Goal: Task Accomplishment & Management: Use online tool/utility

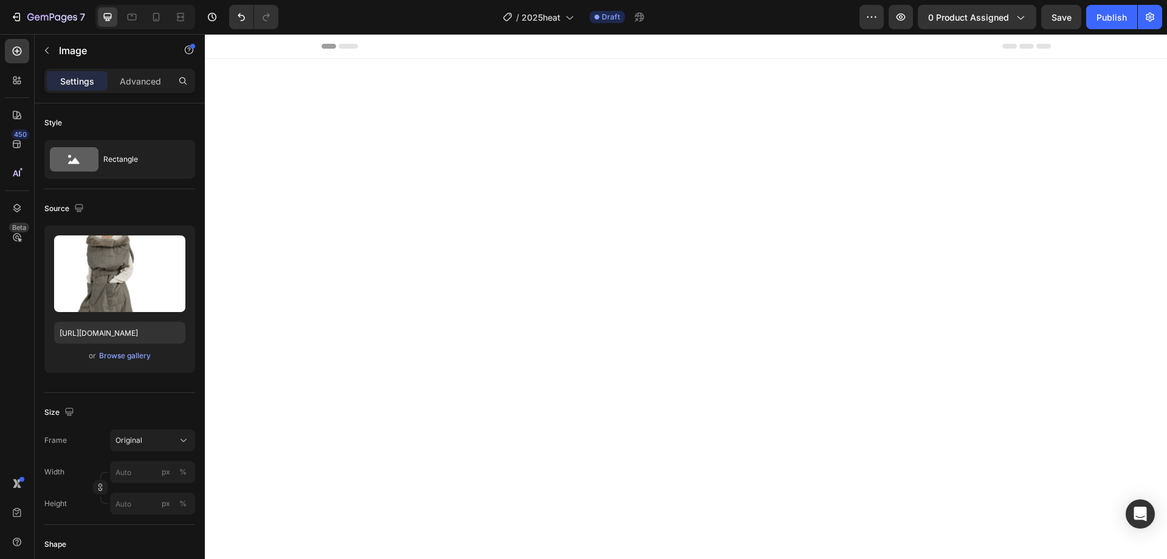
scroll to position [1134, 0]
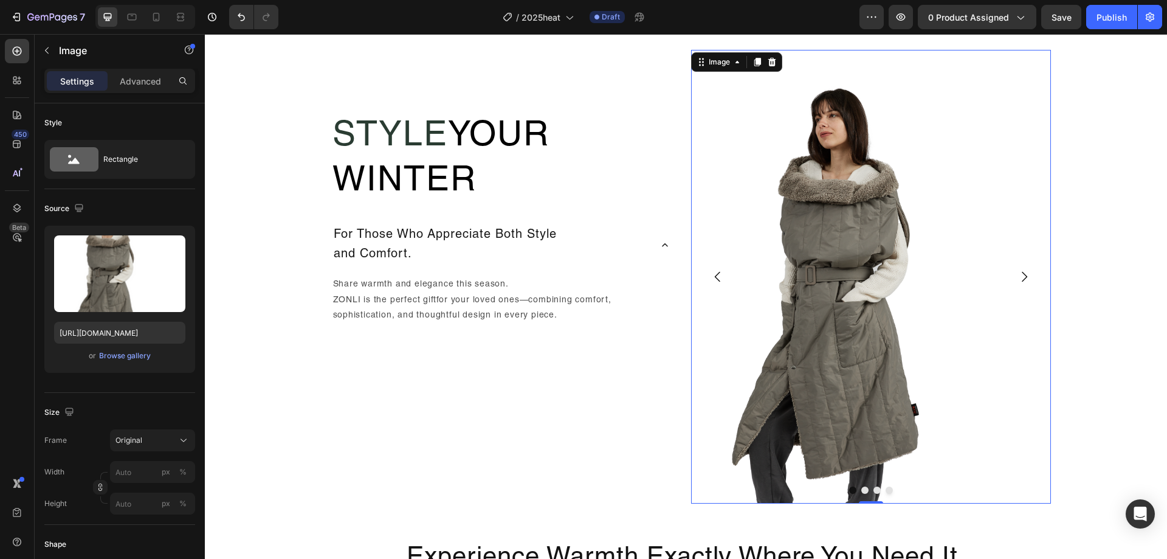
click at [849, 264] on img at bounding box center [871, 276] width 360 height 453
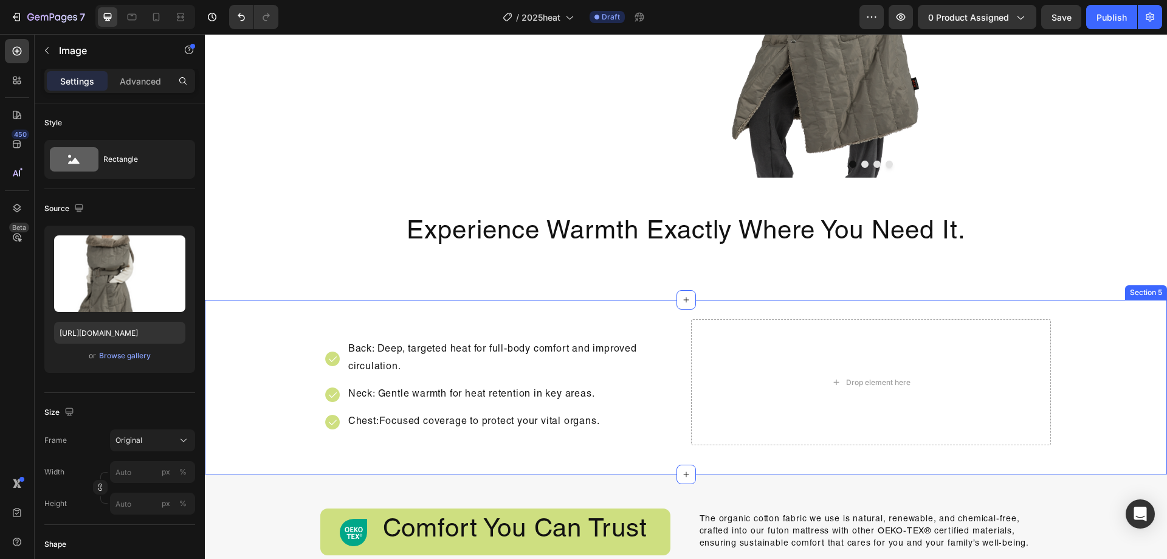
scroll to position [1438, 0]
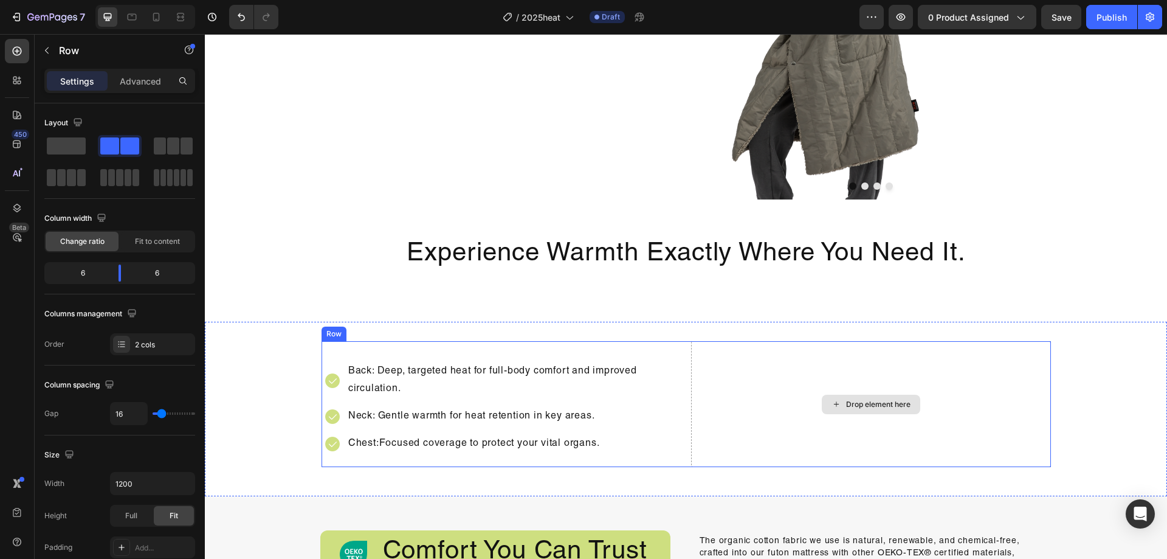
click at [740, 357] on div "Drop element here" at bounding box center [871, 404] width 360 height 126
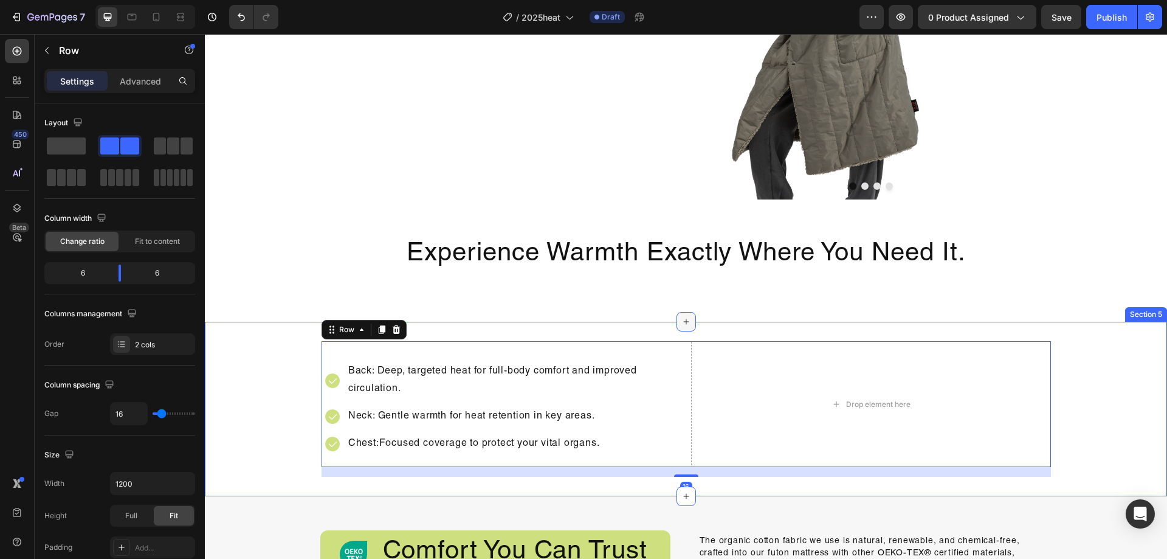
click at [690, 328] on div at bounding box center [686, 321] width 19 height 19
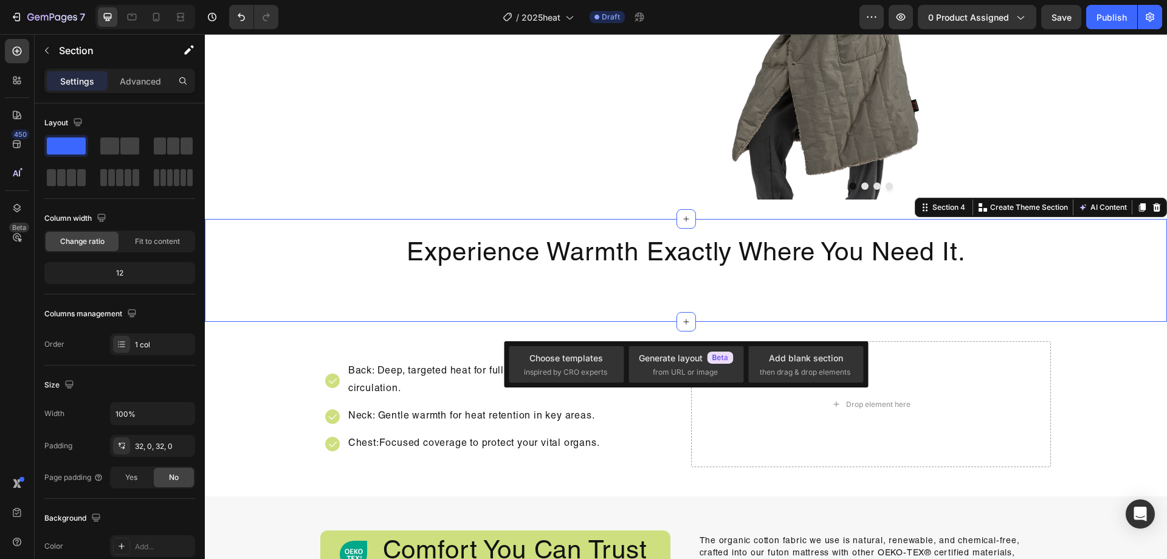
click at [810, 314] on div "Experience Warmth Exactly Where You Need It. Heading Row Section 4 Create Theme…" at bounding box center [686, 270] width 962 height 103
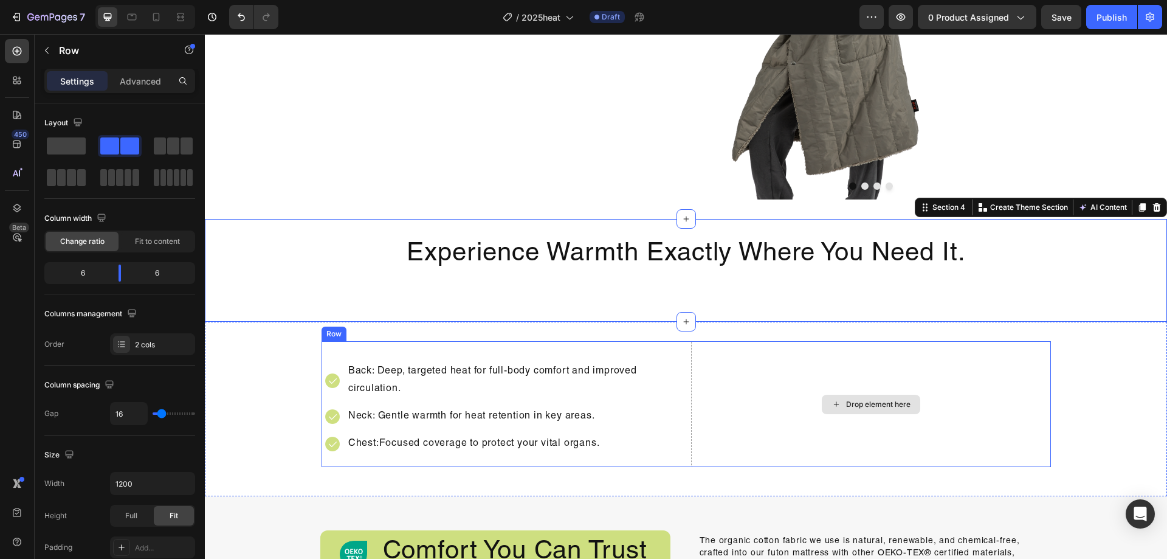
click at [957, 352] on div "Drop element here" at bounding box center [871, 404] width 360 height 126
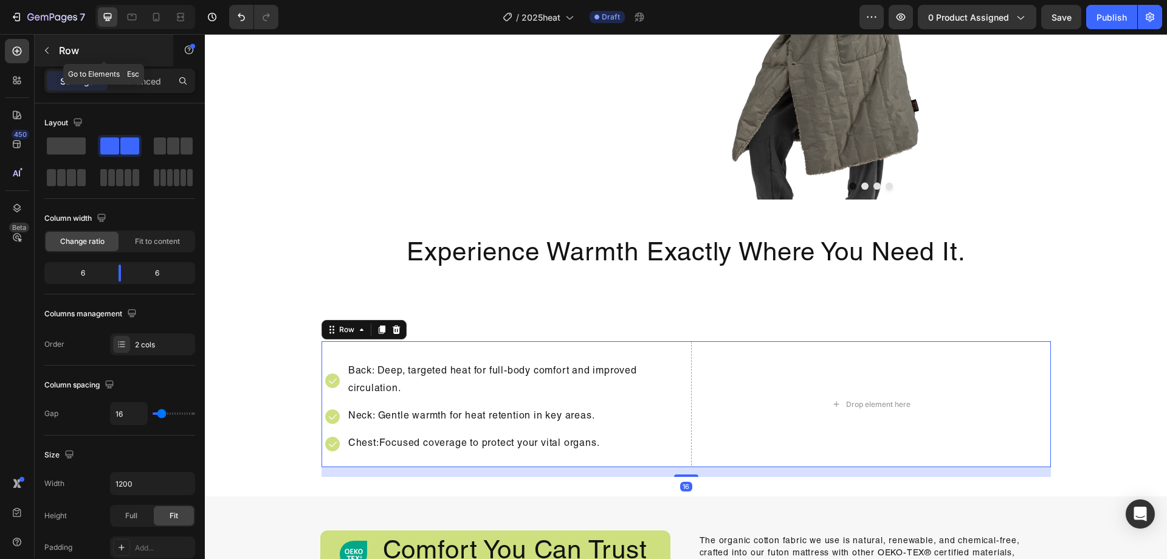
click at [96, 58] on div "Row" at bounding box center [104, 51] width 139 height 32
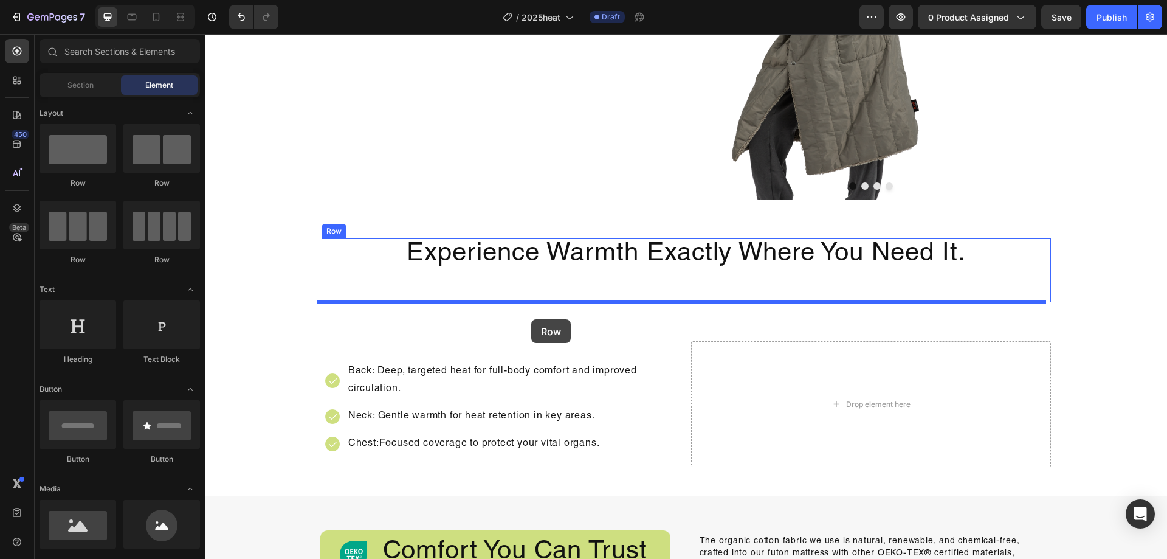
drag, startPoint x: 308, startPoint y: 203, endPoint x: 532, endPoint y: 319, distance: 252.6
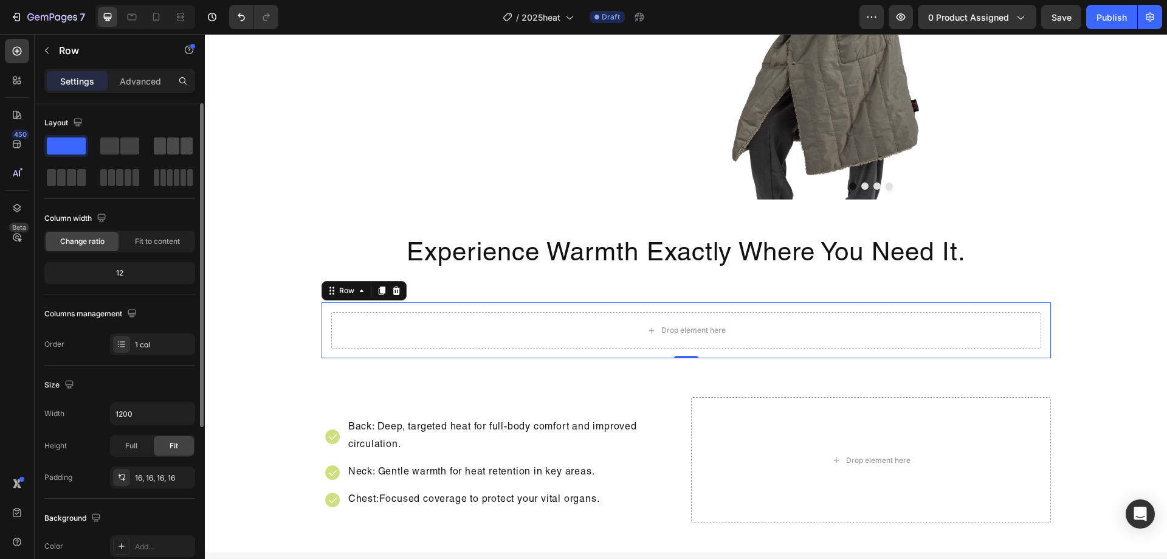
click at [88, 167] on div at bounding box center [66, 178] width 44 height 22
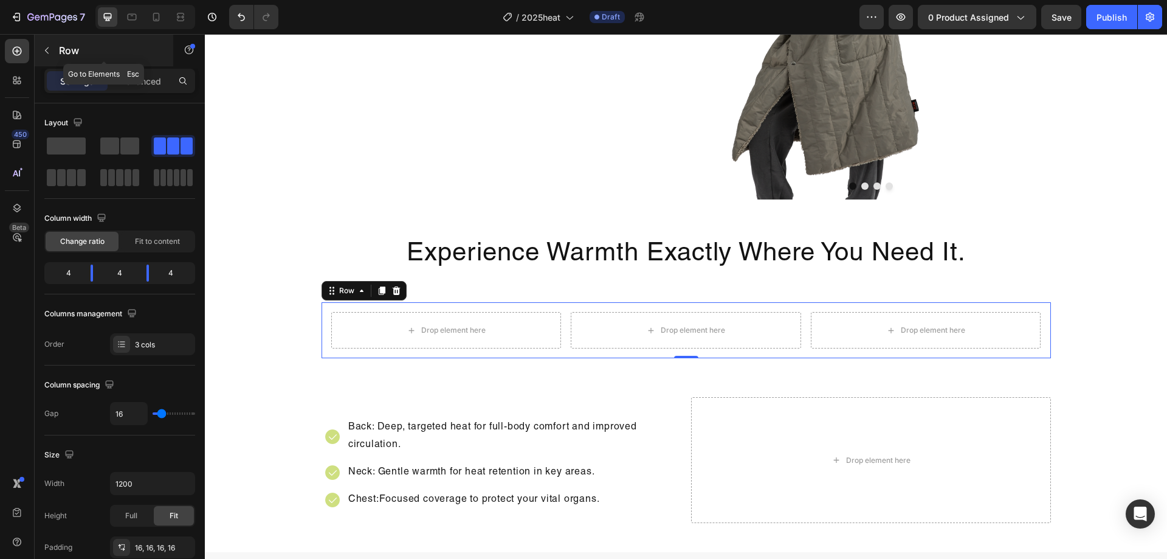
click at [92, 60] on div "Row" at bounding box center [104, 51] width 139 height 32
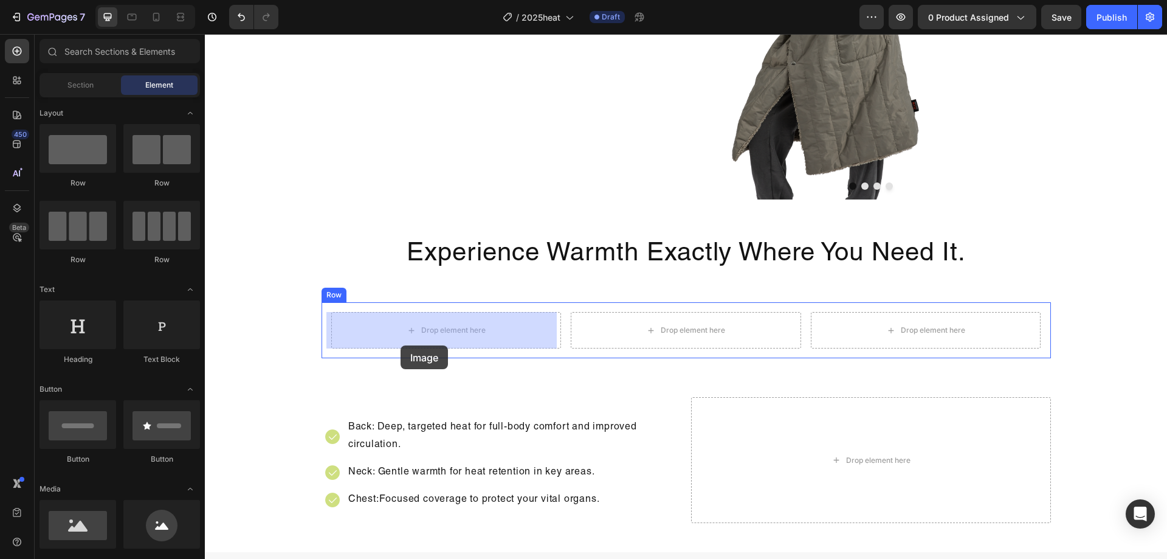
drag, startPoint x: 294, startPoint y: 551, endPoint x: 405, endPoint y: 339, distance: 239.0
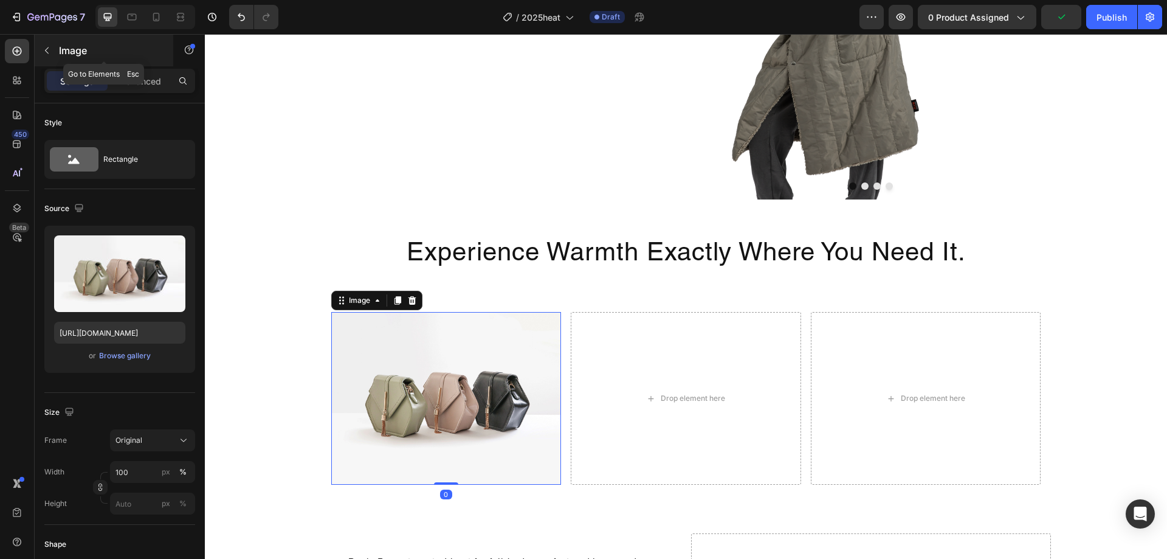
click at [98, 49] on p "Image" at bounding box center [110, 50] width 103 height 15
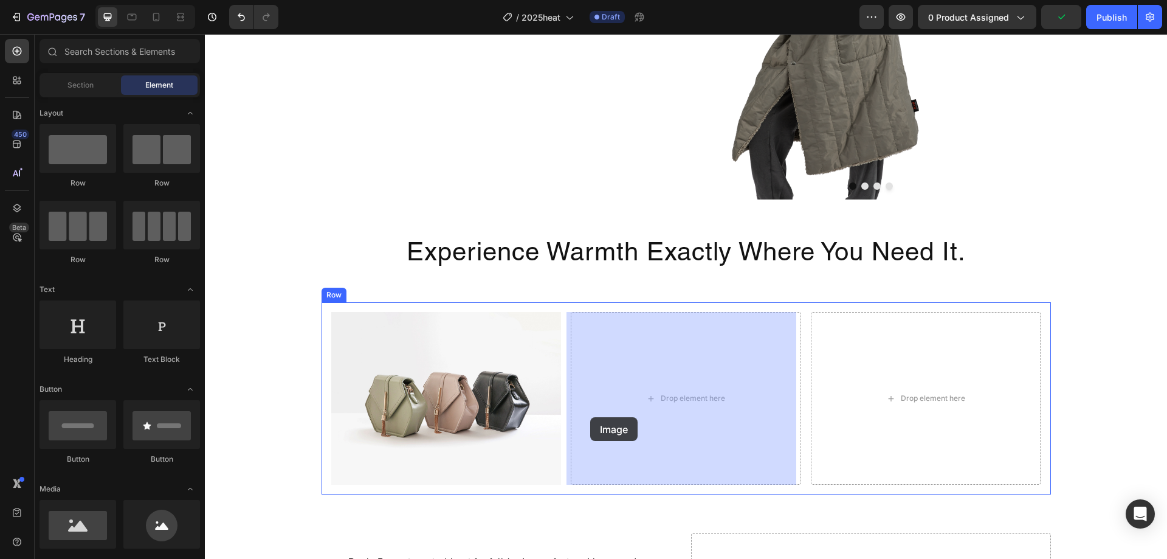
drag, startPoint x: 274, startPoint y: 547, endPoint x: 626, endPoint y: 405, distance: 379.6
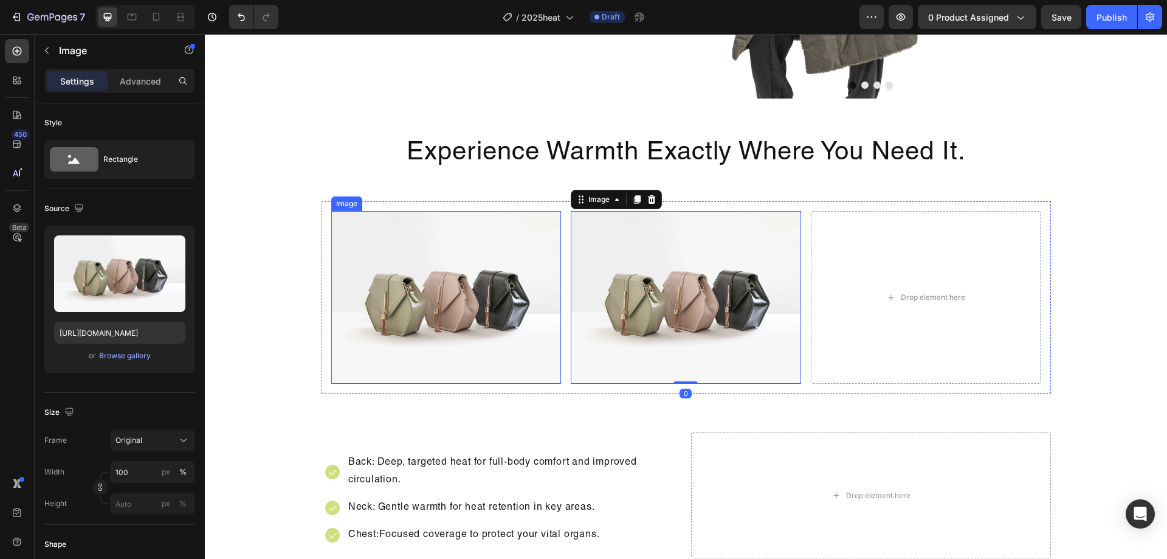
scroll to position [1559, 0]
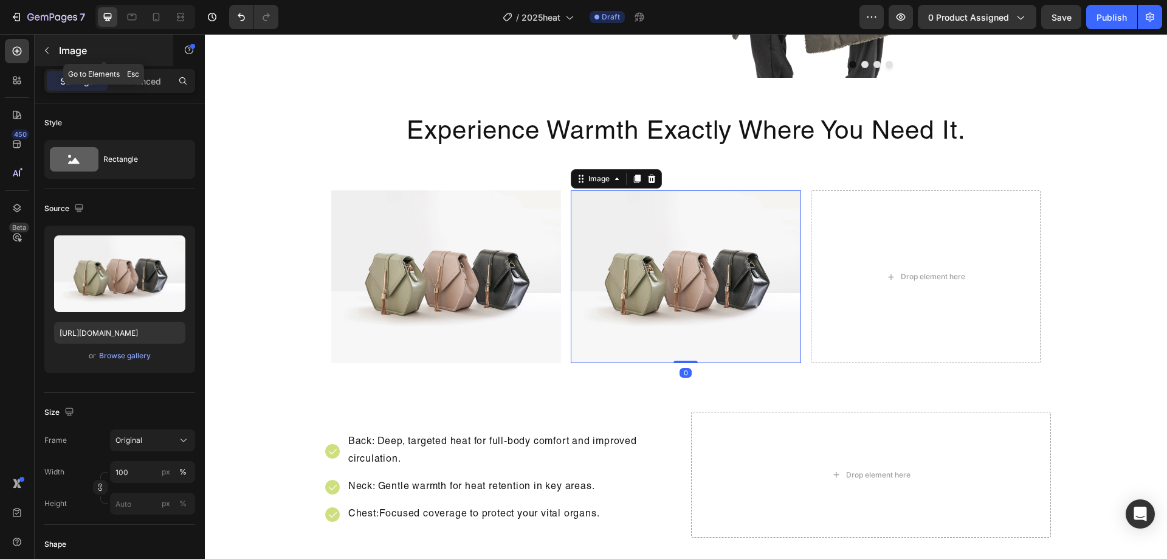
click at [104, 43] on p "Image" at bounding box center [110, 50] width 103 height 15
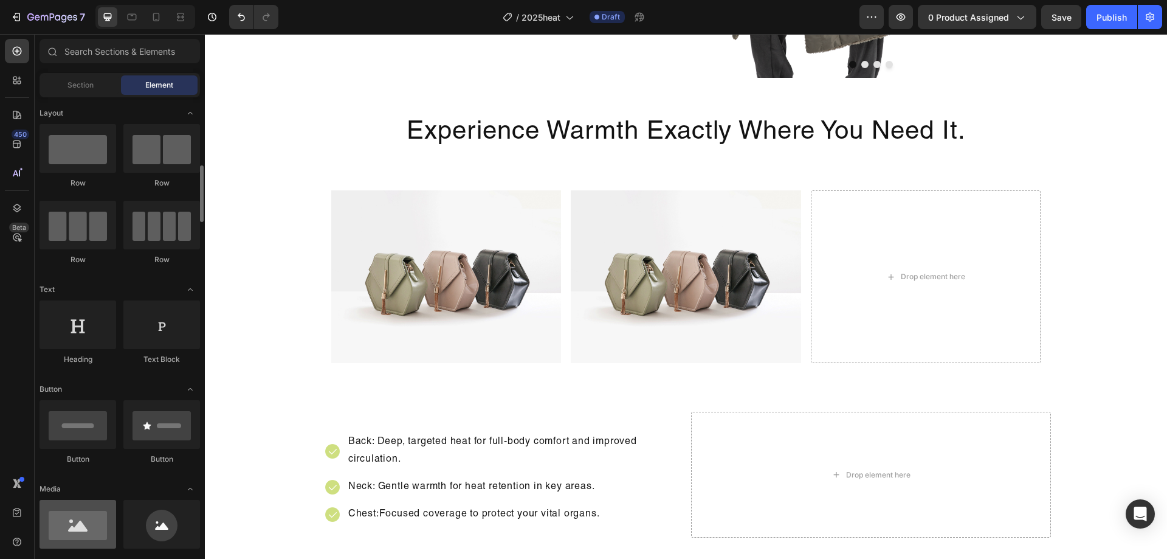
scroll to position [61, 0]
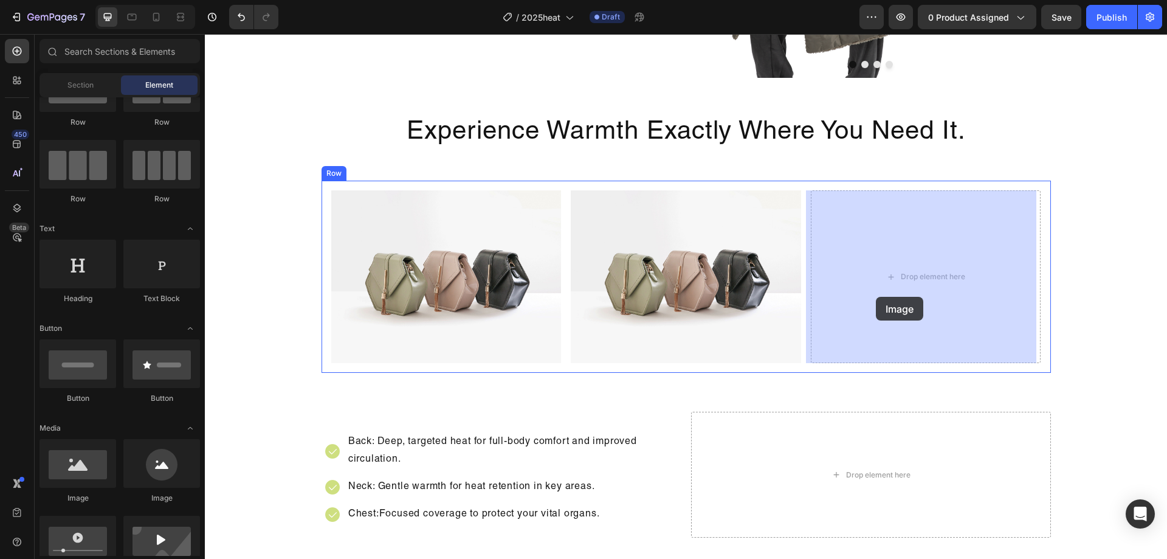
drag, startPoint x: 293, startPoint y: 509, endPoint x: 877, endPoint y: 297, distance: 621.7
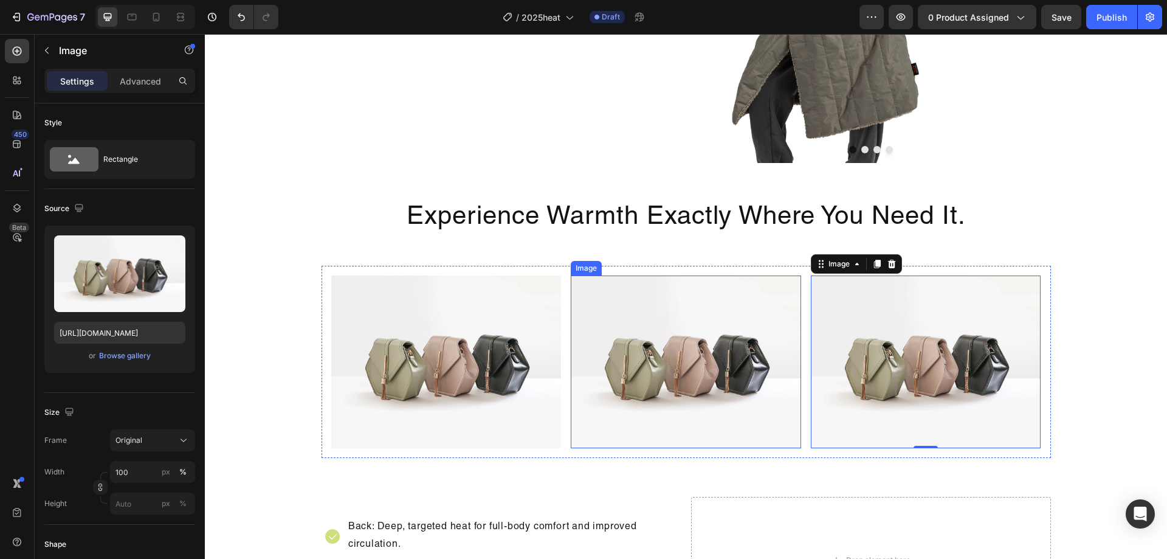
scroll to position [1498, 0]
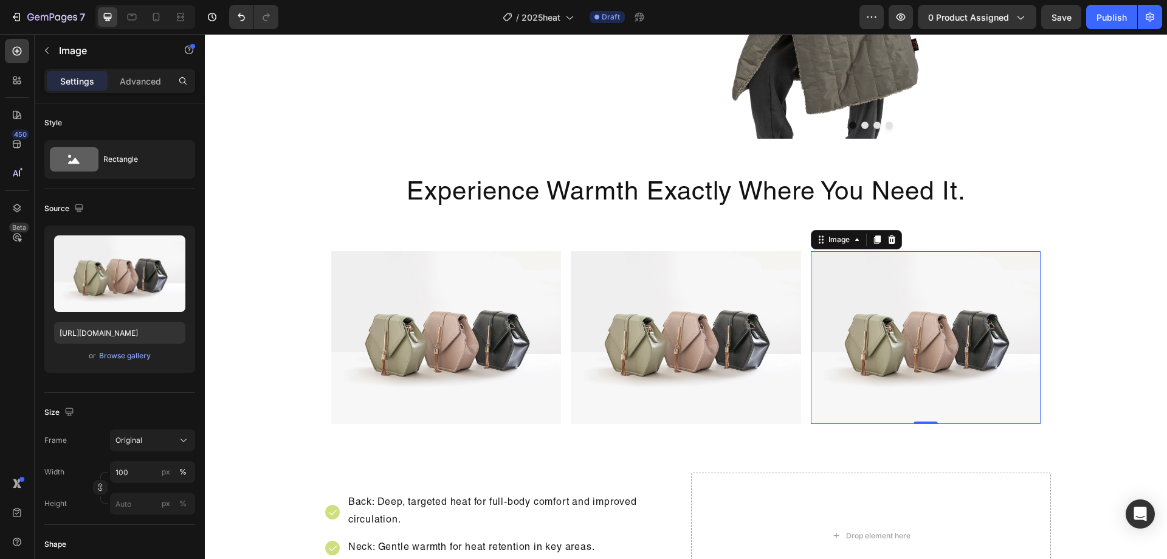
click at [984, 323] on img at bounding box center [926, 337] width 230 height 173
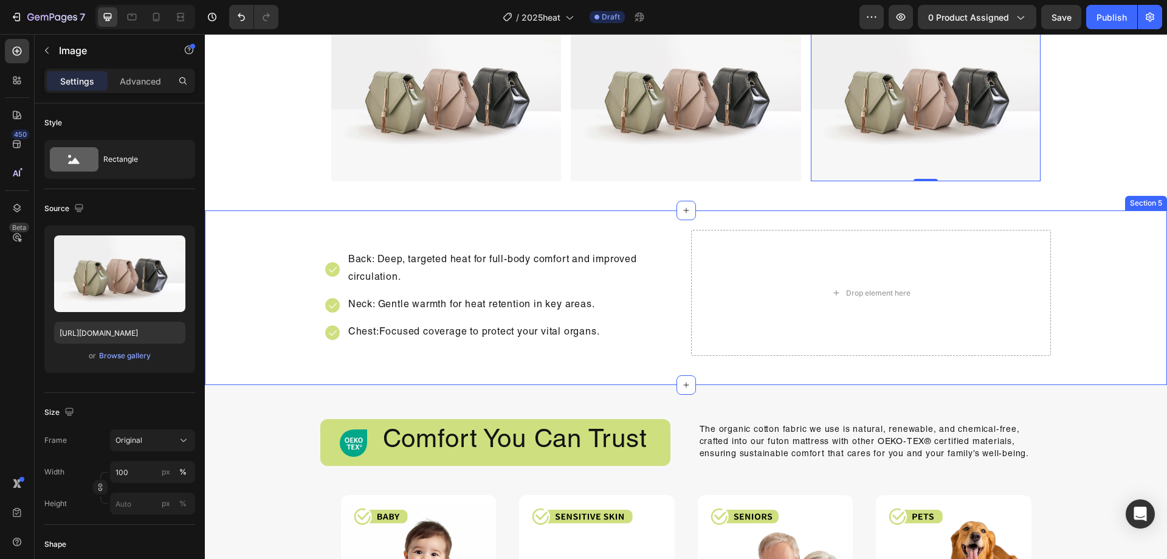
scroll to position [1742, 0]
click at [119, 215] on div "Source" at bounding box center [119, 208] width 151 height 19
drag, startPoint x: 120, startPoint y: 210, endPoint x: 128, endPoint y: 210, distance: 7.9
click at [120, 210] on div "Source" at bounding box center [119, 208] width 151 height 19
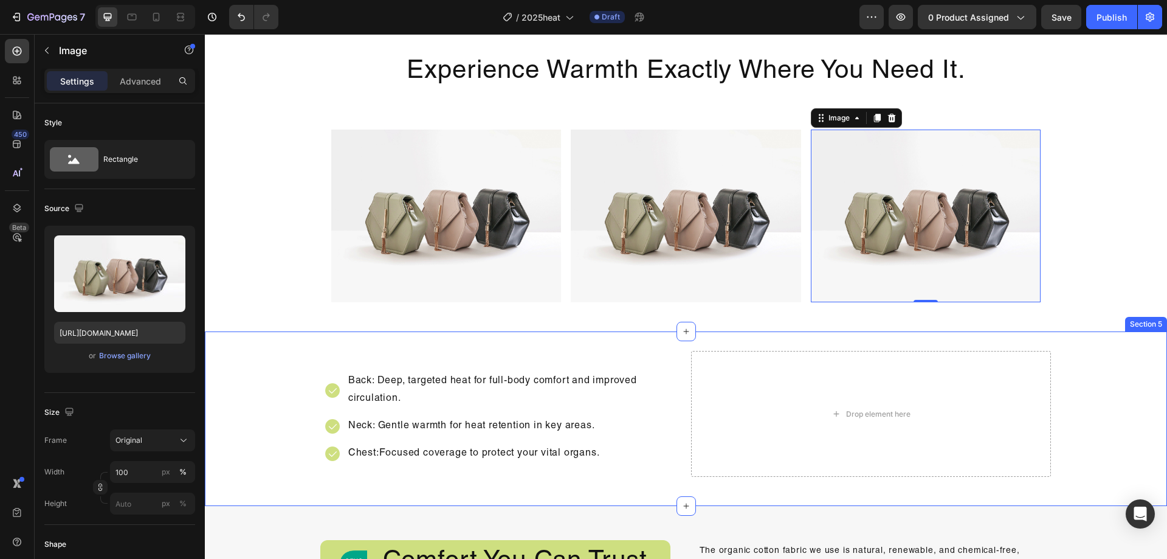
scroll to position [1559, 0]
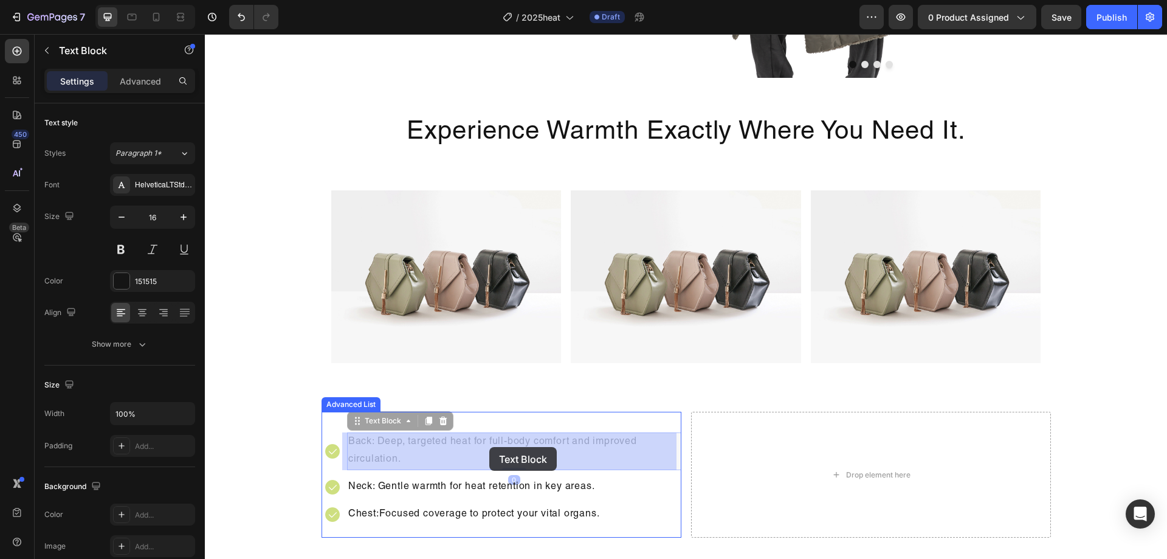
drag, startPoint x: 551, startPoint y: 444, endPoint x: 489, endPoint y: 447, distance: 62.1
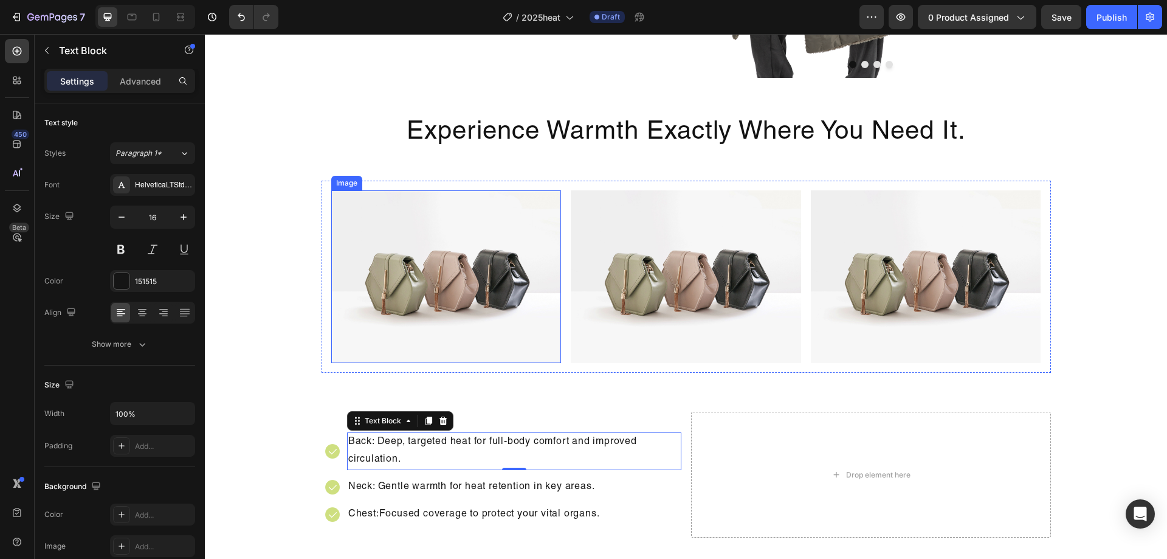
click at [491, 336] on img at bounding box center [446, 276] width 230 height 173
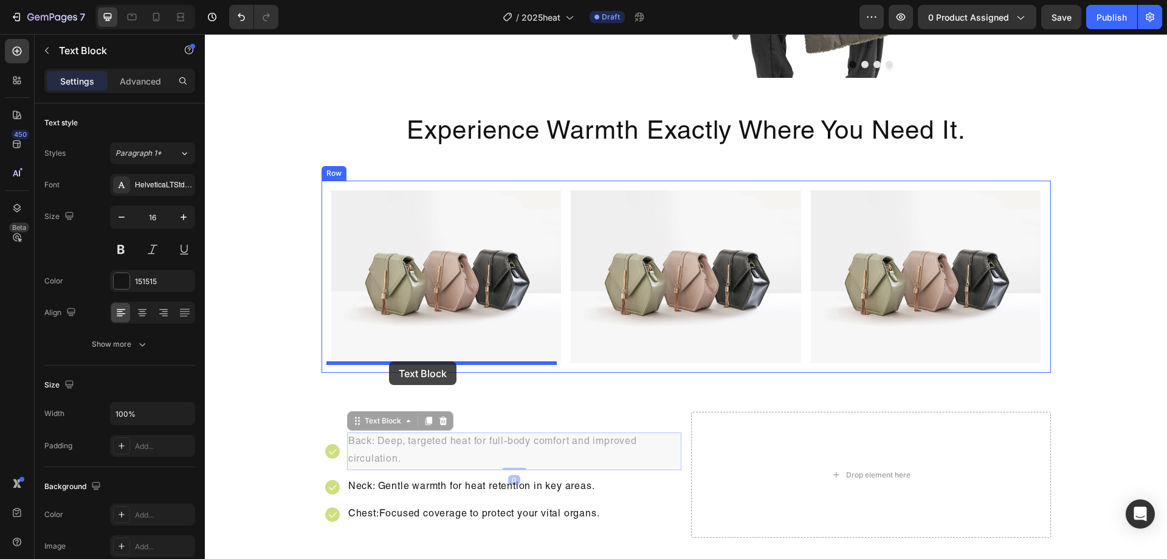
drag, startPoint x: 385, startPoint y: 455, endPoint x: 389, endPoint y: 361, distance: 93.7
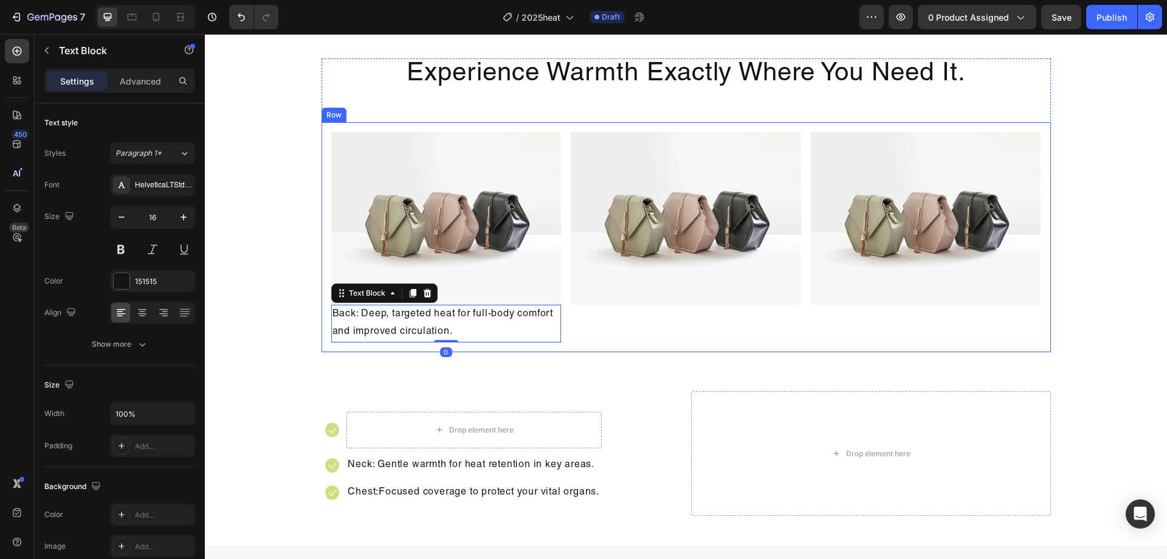
scroll to position [1620, 0]
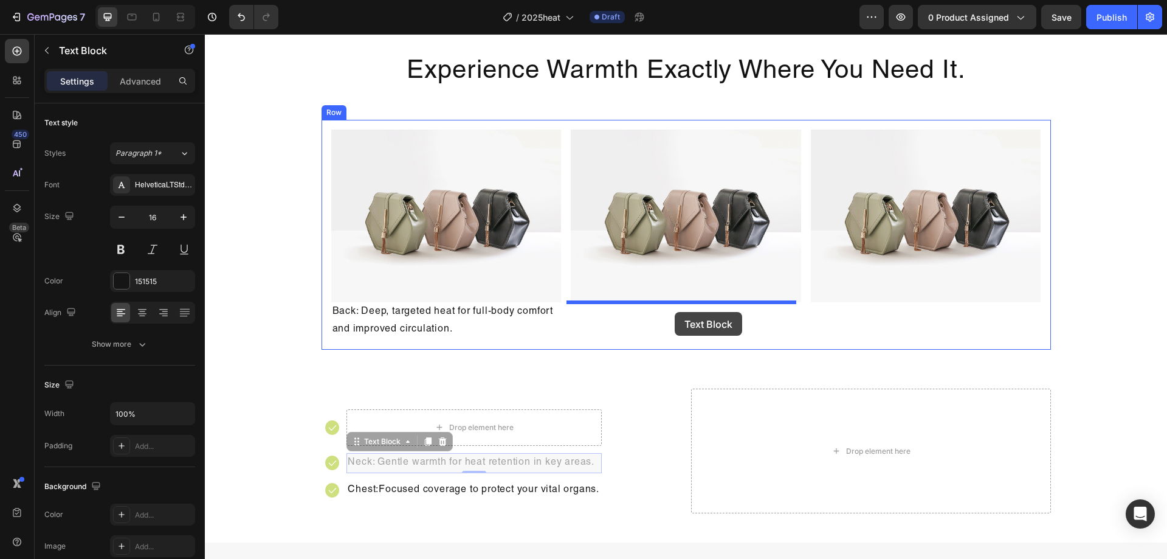
drag, startPoint x: 494, startPoint y: 460, endPoint x: 675, endPoint y: 312, distance: 233.3
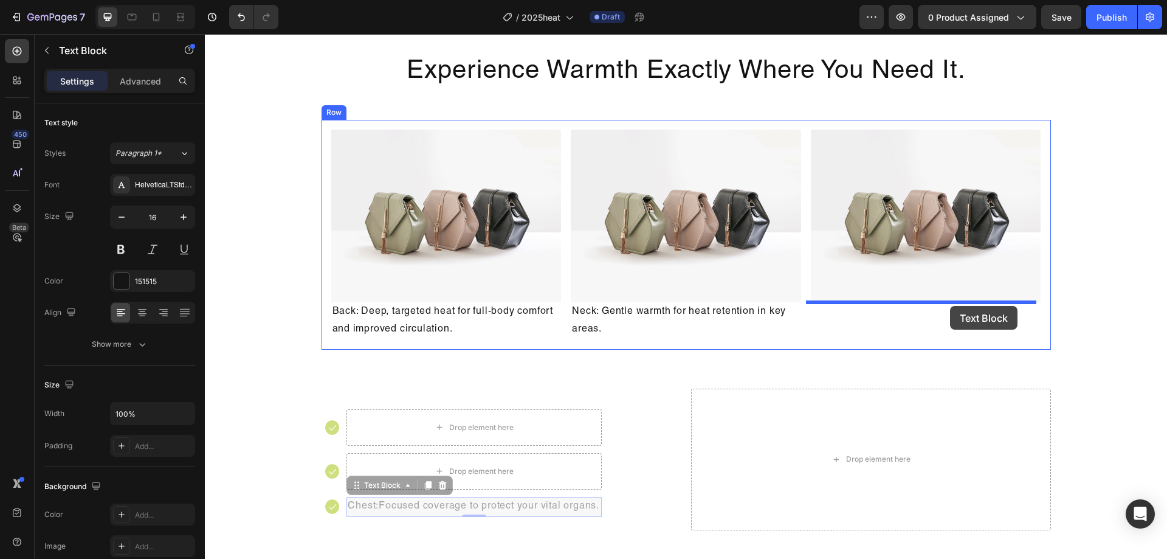
drag, startPoint x: 516, startPoint y: 502, endPoint x: 950, endPoint y: 306, distance: 476.9
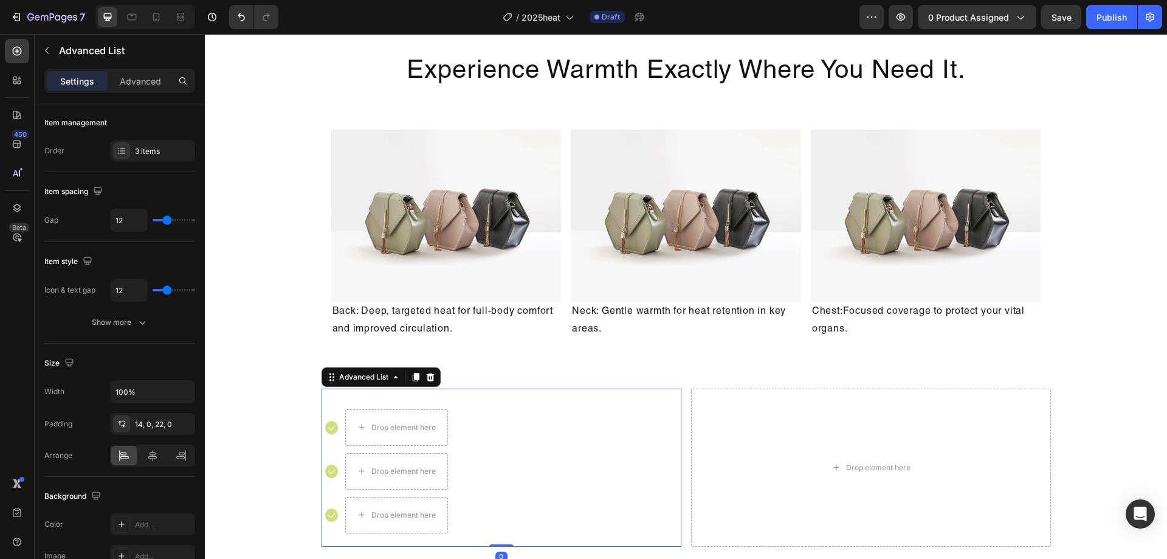
click at [662, 407] on div "Image Drop element here Image Drop element here Image Drop element here" at bounding box center [503, 474] width 356 height 146
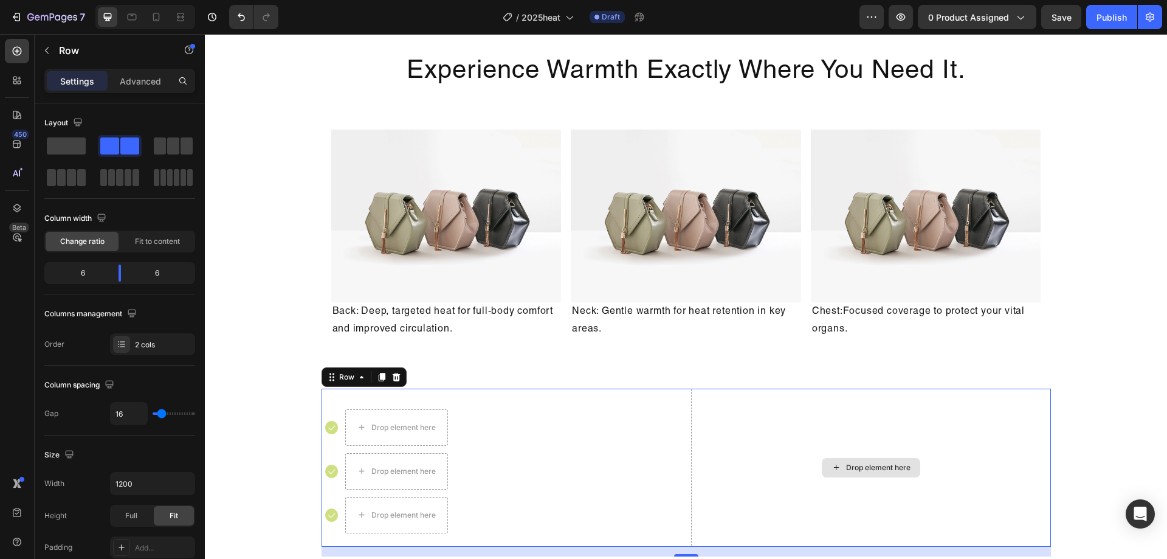
click at [700, 391] on div "Drop element here" at bounding box center [871, 467] width 360 height 158
click at [394, 382] on div at bounding box center [396, 377] width 15 height 15
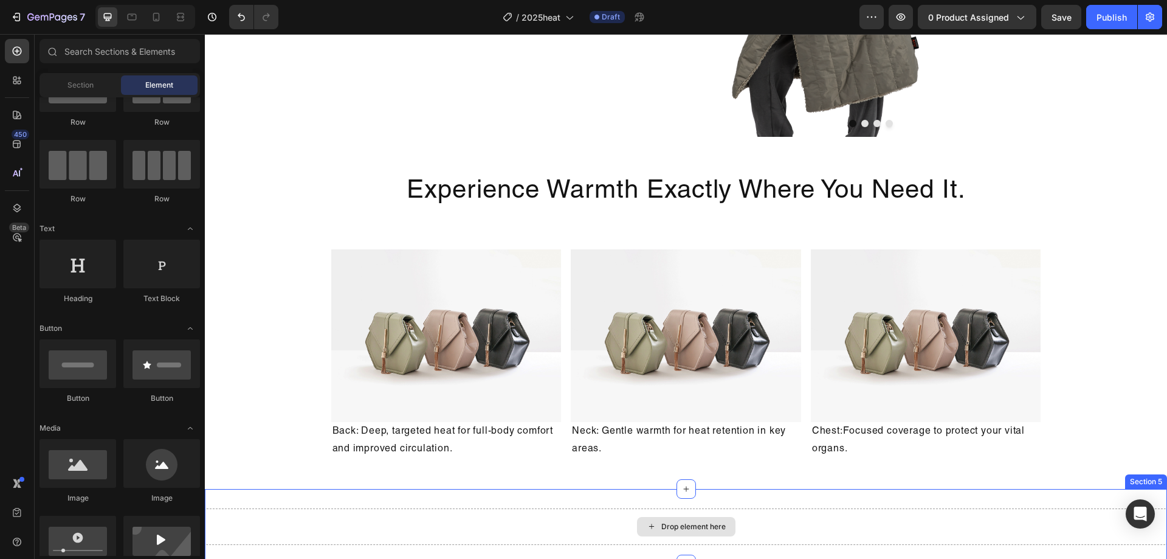
scroll to position [1438, 0]
